Goal: Task Accomplishment & Management: Use online tool/utility

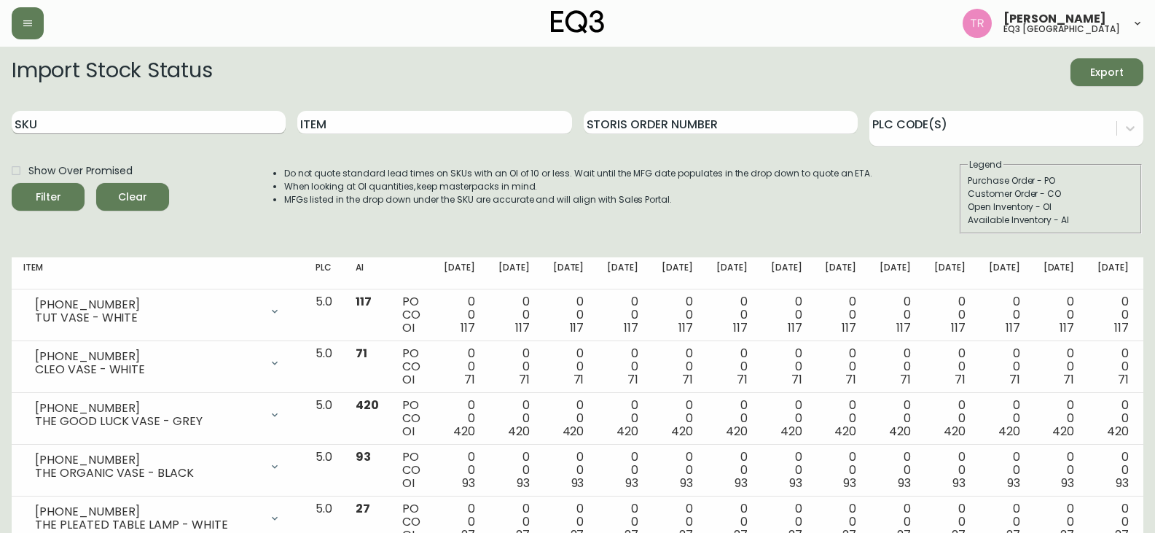
click at [64, 119] on input "SKU" at bounding box center [149, 122] width 274 height 23
type input "[PHONE_NUMBER]"
click at [12, 183] on button "Filter" at bounding box center [48, 197] width 73 height 28
